Goal: Task Accomplishment & Management: Use online tool/utility

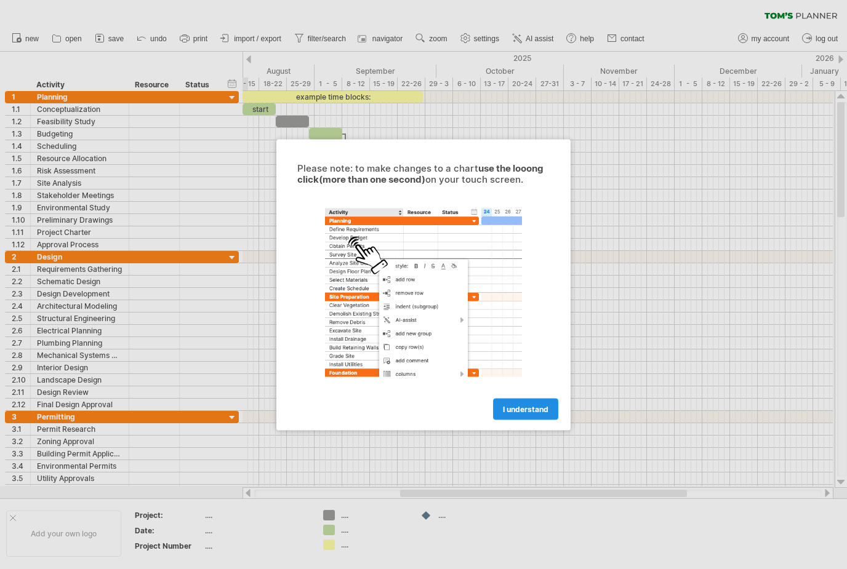
click at [554, 414] on link "I understand" at bounding box center [525, 409] width 65 height 22
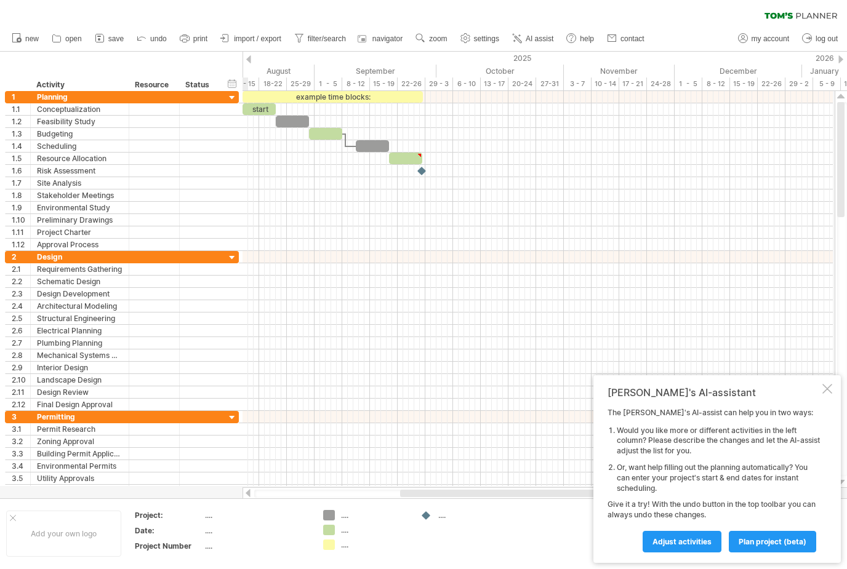
click at [839, 396] on div "Tom's AI-assistant The Tom's AI-assist can help you in two ways: Would you like…" at bounding box center [716, 469] width 247 height 188
click at [831, 394] on div at bounding box center [827, 389] width 10 height 10
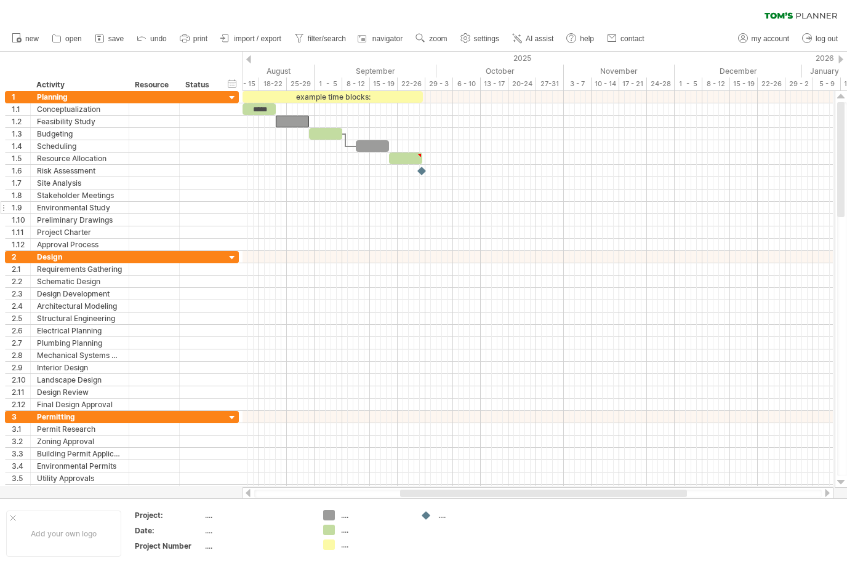
click at [229, 211] on div "**********" at bounding box center [122, 208] width 234 height 12
click at [291, 211] on div at bounding box center [538, 208] width 590 height 12
click at [307, 209] on div at bounding box center [538, 208] width 590 height 12
click at [299, 208] on div at bounding box center [538, 208] width 590 height 12
click at [298, 209] on div at bounding box center [538, 208] width 590 height 12
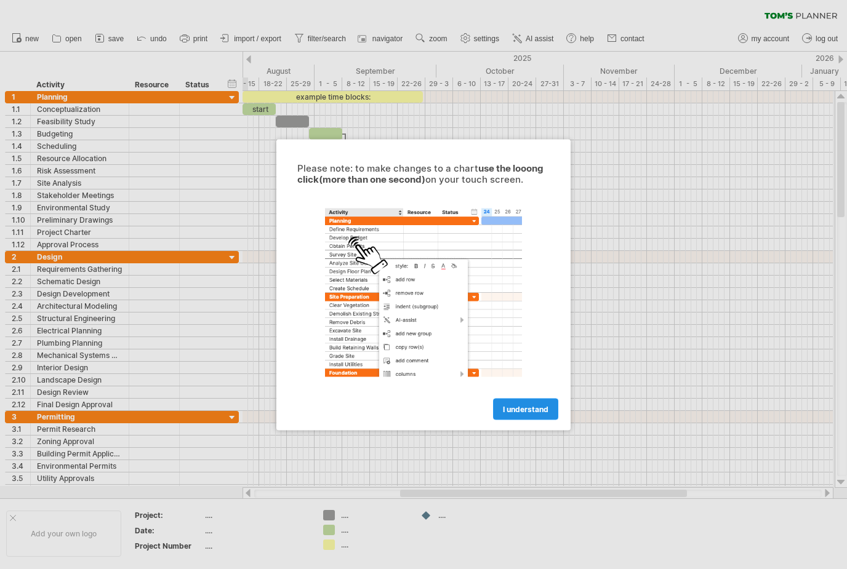
click at [534, 412] on span "I understand" at bounding box center [526, 408] width 46 height 9
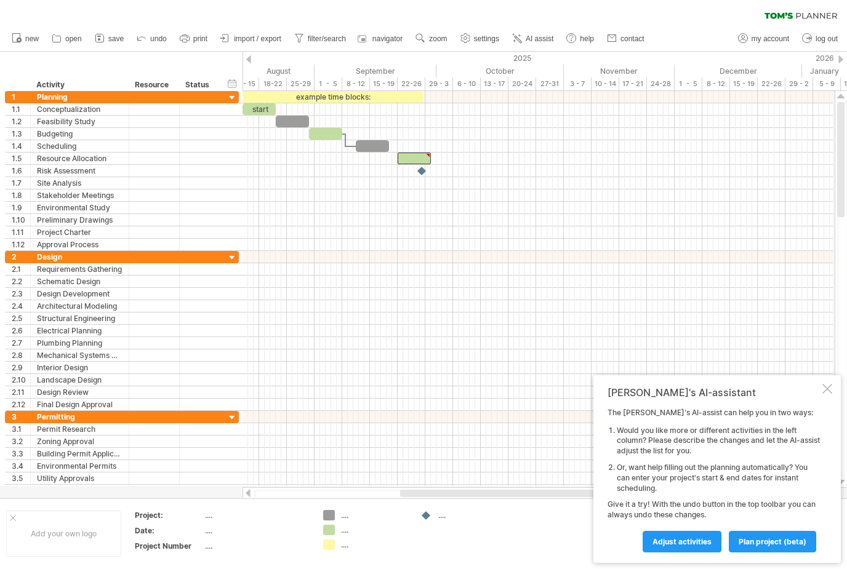
click at [428, 157] on div at bounding box center [428, 156] width 6 height 6
type textarea "**********"
click at [395, 221] on div at bounding box center [538, 220] width 590 height 12
click at [407, 222] on div at bounding box center [538, 220] width 590 height 12
click at [379, 241] on div "add time block" at bounding box center [360, 241] width 85 height 20
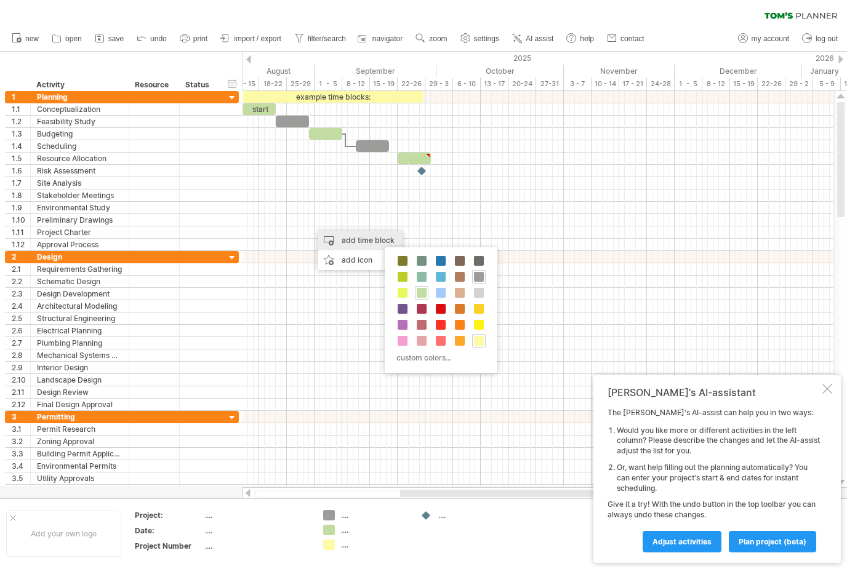
click at [425, 295] on span at bounding box center [422, 293] width 10 height 10
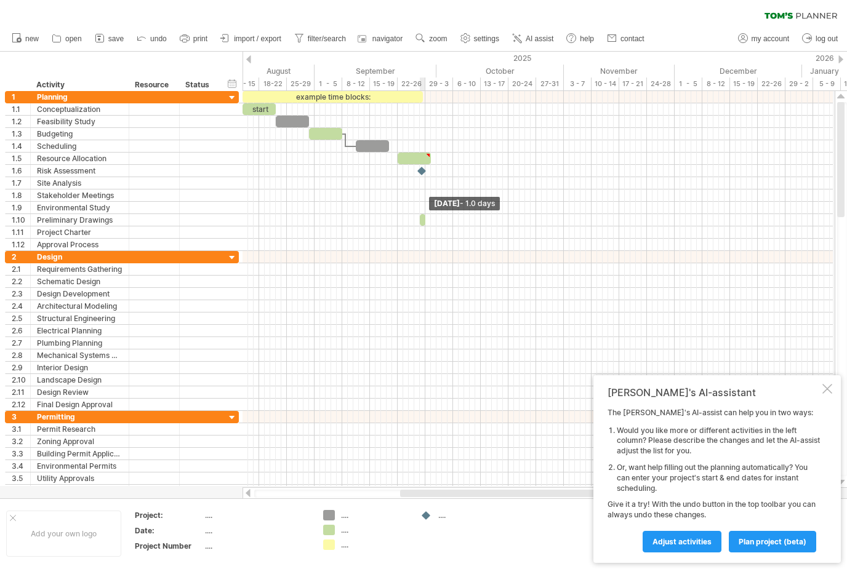
click at [427, 221] on span at bounding box center [425, 220] width 5 height 12
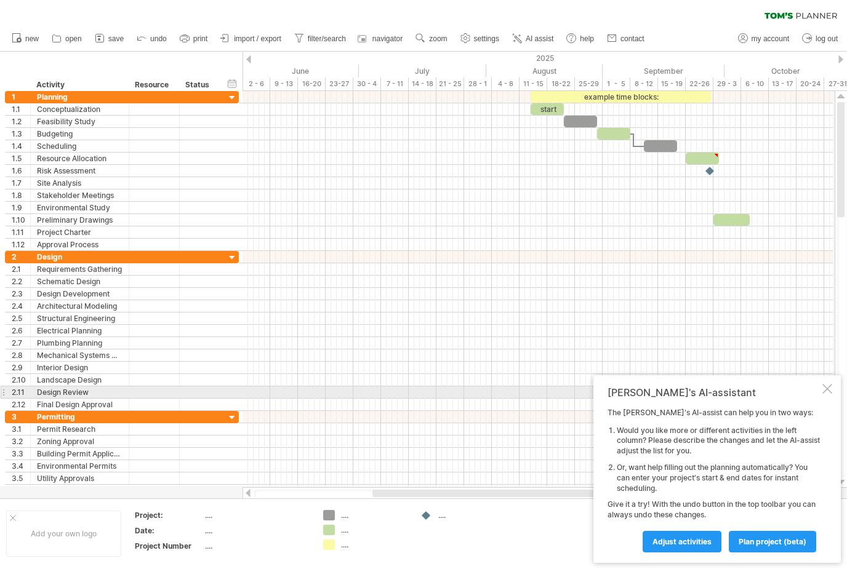
click at [826, 394] on div at bounding box center [827, 389] width 10 height 10
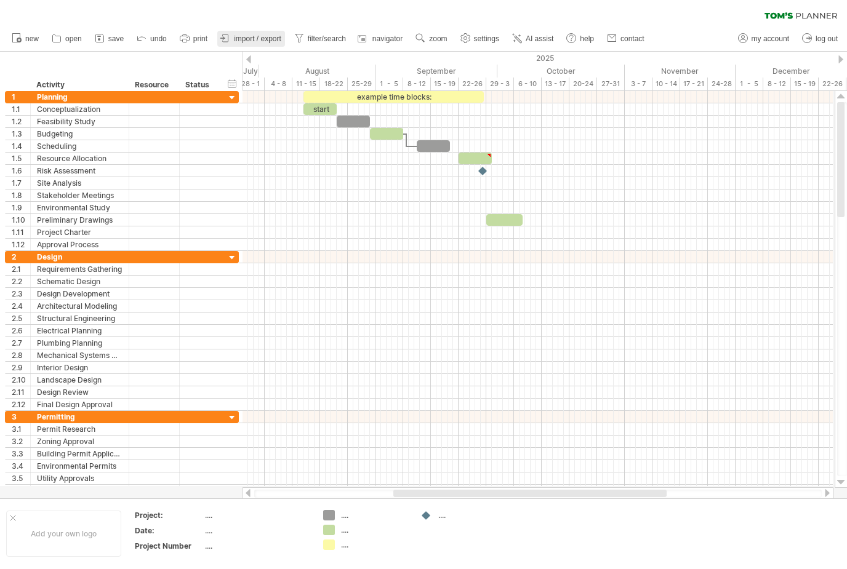
click at [266, 40] on span "import / export" at bounding box center [257, 38] width 47 height 9
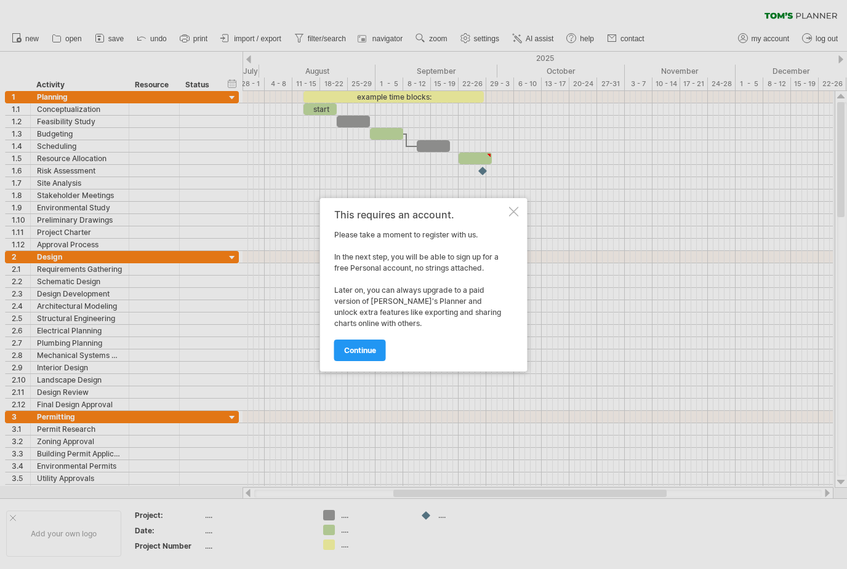
click at [514, 215] on div at bounding box center [514, 212] width 10 height 10
